Goal: Contribute content: Add original content to the website for others to see

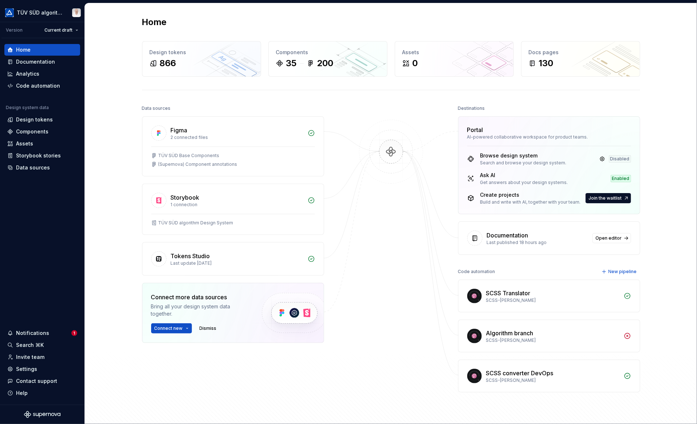
drag, startPoint x: 34, startPoint y: 130, endPoint x: 42, endPoint y: 130, distance: 8.4
click at [34, 130] on div "Components" at bounding box center [32, 131] width 32 height 7
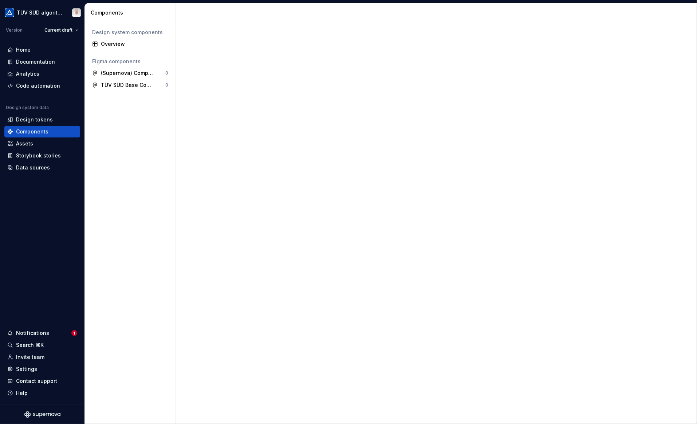
click at [113, 45] on div "Overview" at bounding box center [134, 43] width 67 height 7
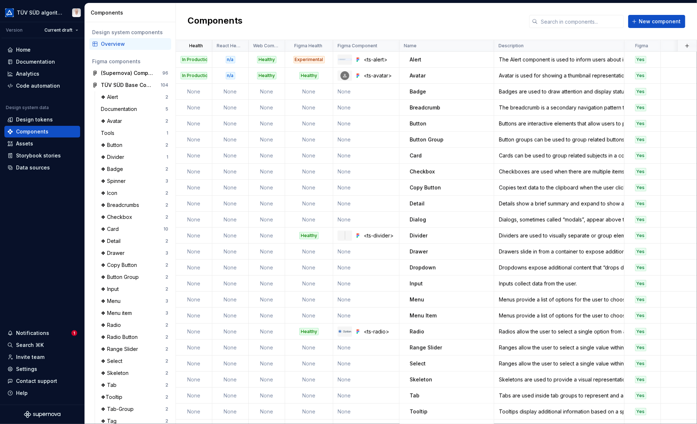
click at [682, 47] on button "button" at bounding box center [687, 46] width 10 height 10
click at [646, 60] on div "New custom property" at bounding box center [641, 59] width 55 height 7
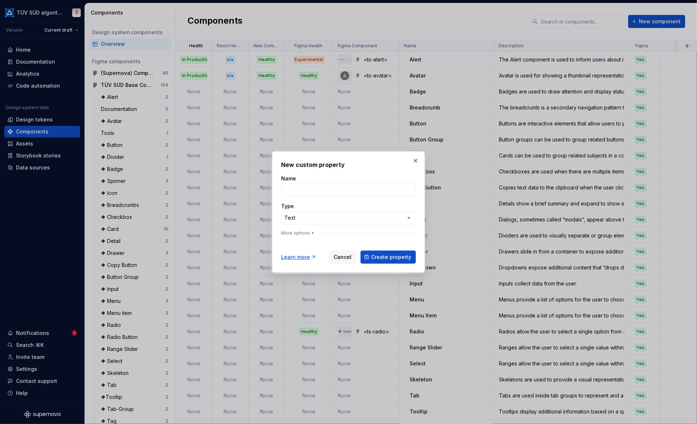
click at [304, 234] on button "More options" at bounding box center [298, 233] width 35 height 6
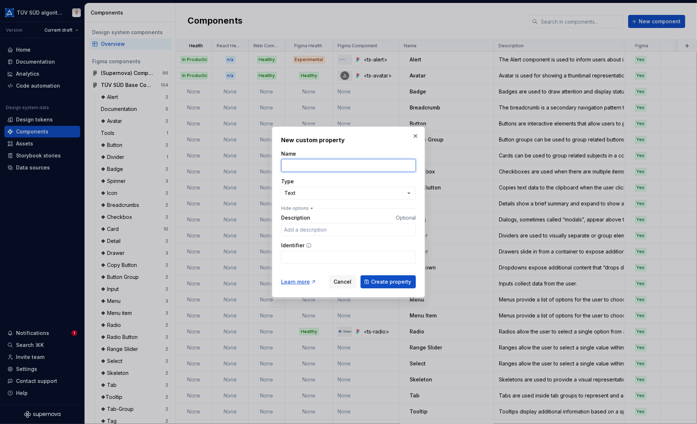
click at [303, 165] on input "Name" at bounding box center [348, 165] width 135 height 13
click at [340, 149] on div "**********" at bounding box center [348, 212] width 135 height 153
click at [310, 193] on div "**********" at bounding box center [348, 212] width 697 height 424
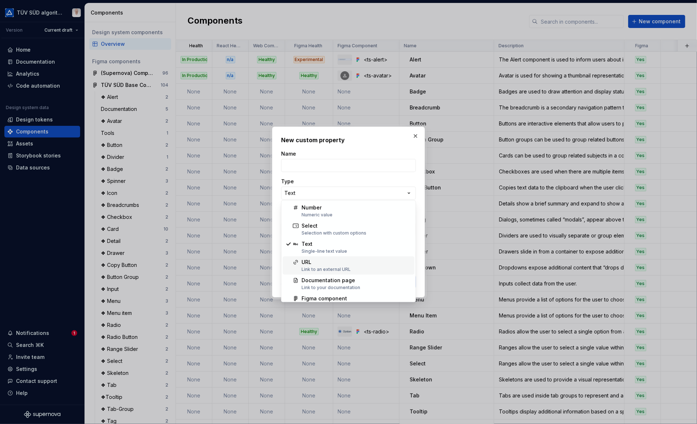
scroll to position [47, 0]
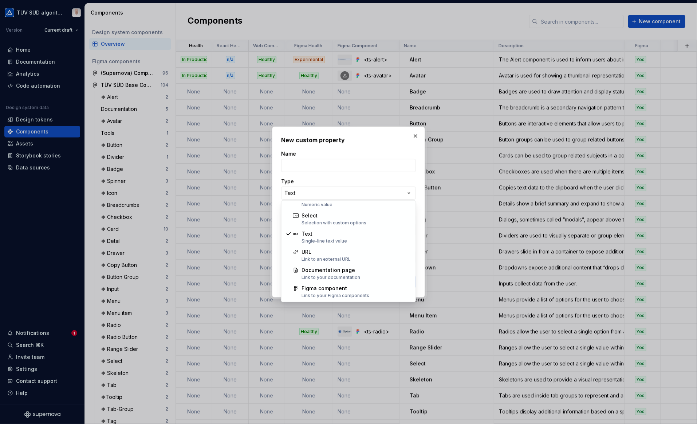
drag, startPoint x: 388, startPoint y: 145, endPoint x: 360, endPoint y: 56, distance: 93.6
click at [388, 145] on div "**********" at bounding box center [348, 212] width 697 height 424
click at [415, 135] on button "button" at bounding box center [415, 136] width 10 height 10
click at [348, 282] on td "None" at bounding box center [366, 284] width 66 height 16
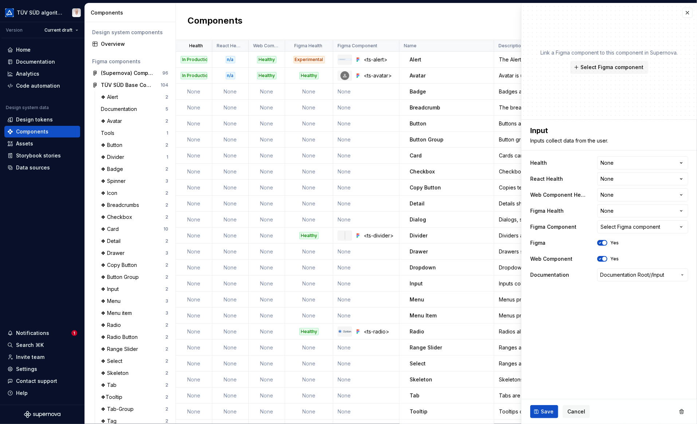
click at [688, 12] on button "button" at bounding box center [687, 13] width 10 height 10
type textarea "*"
